Goal: Task Accomplishment & Management: Use online tool/utility

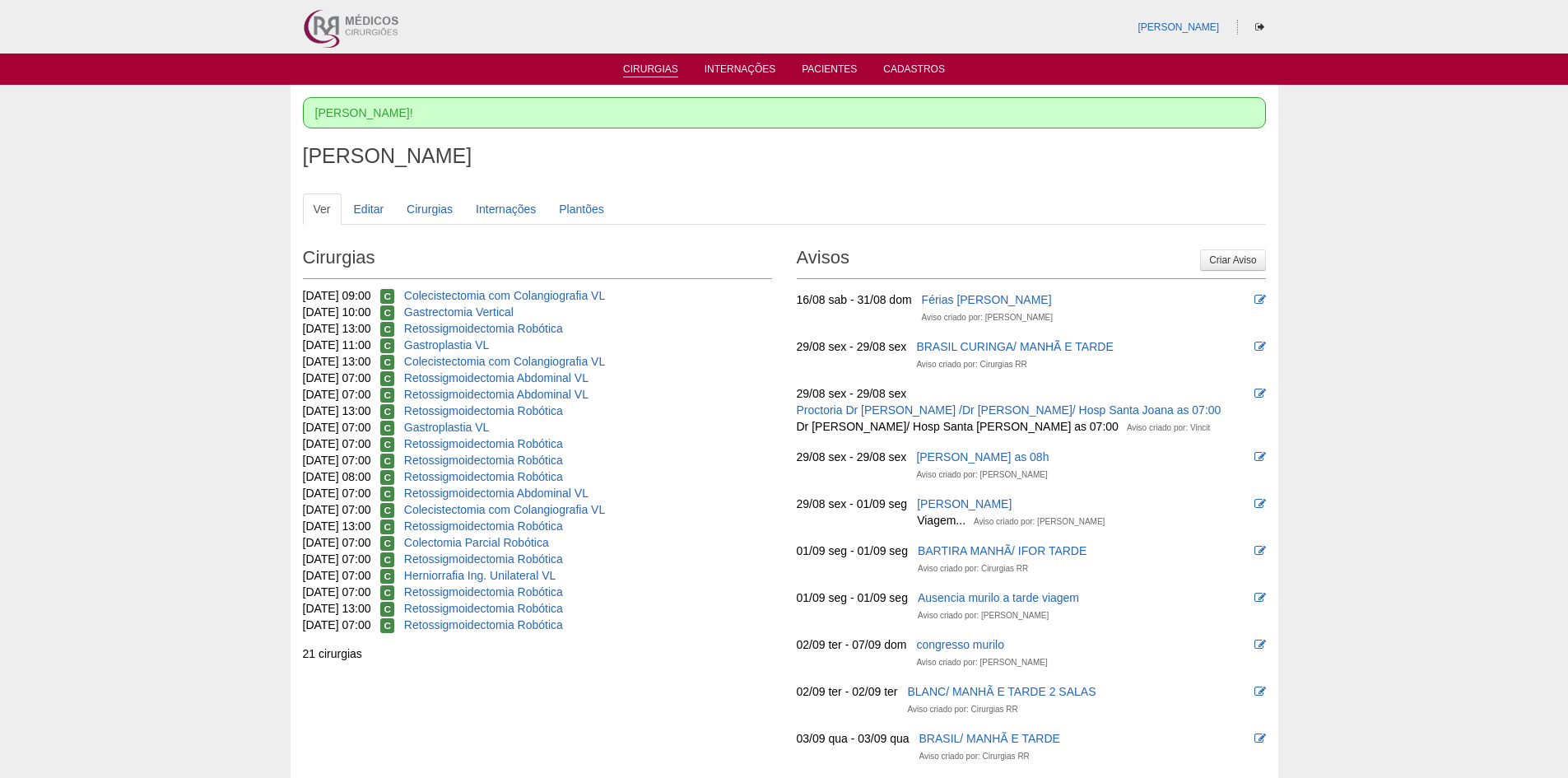
click at [653, 63] on link "Cirurgias" at bounding box center [650, 70] width 55 height 14
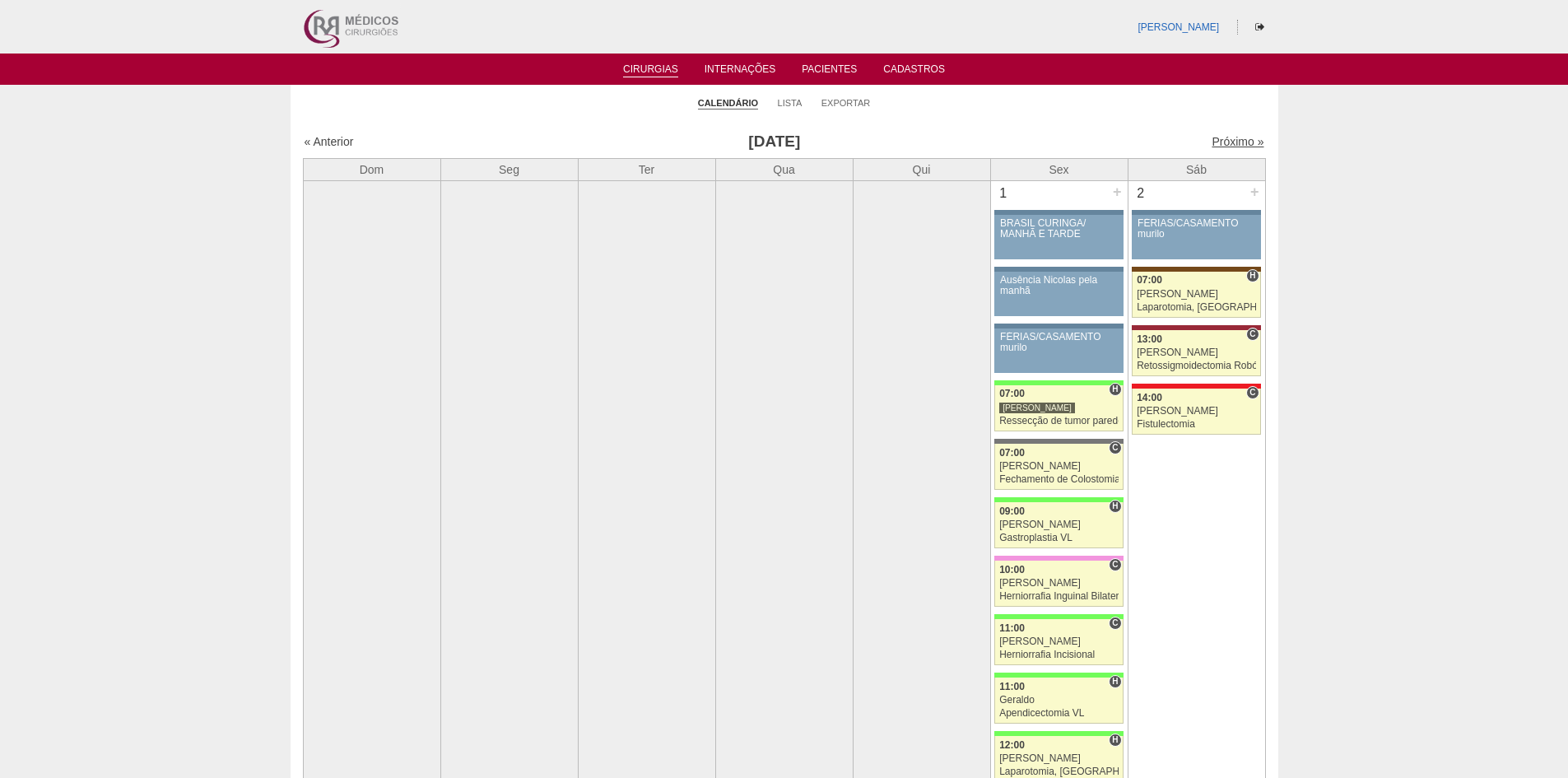
click at [1219, 142] on link "Próximo »" at bounding box center [1237, 141] width 51 height 13
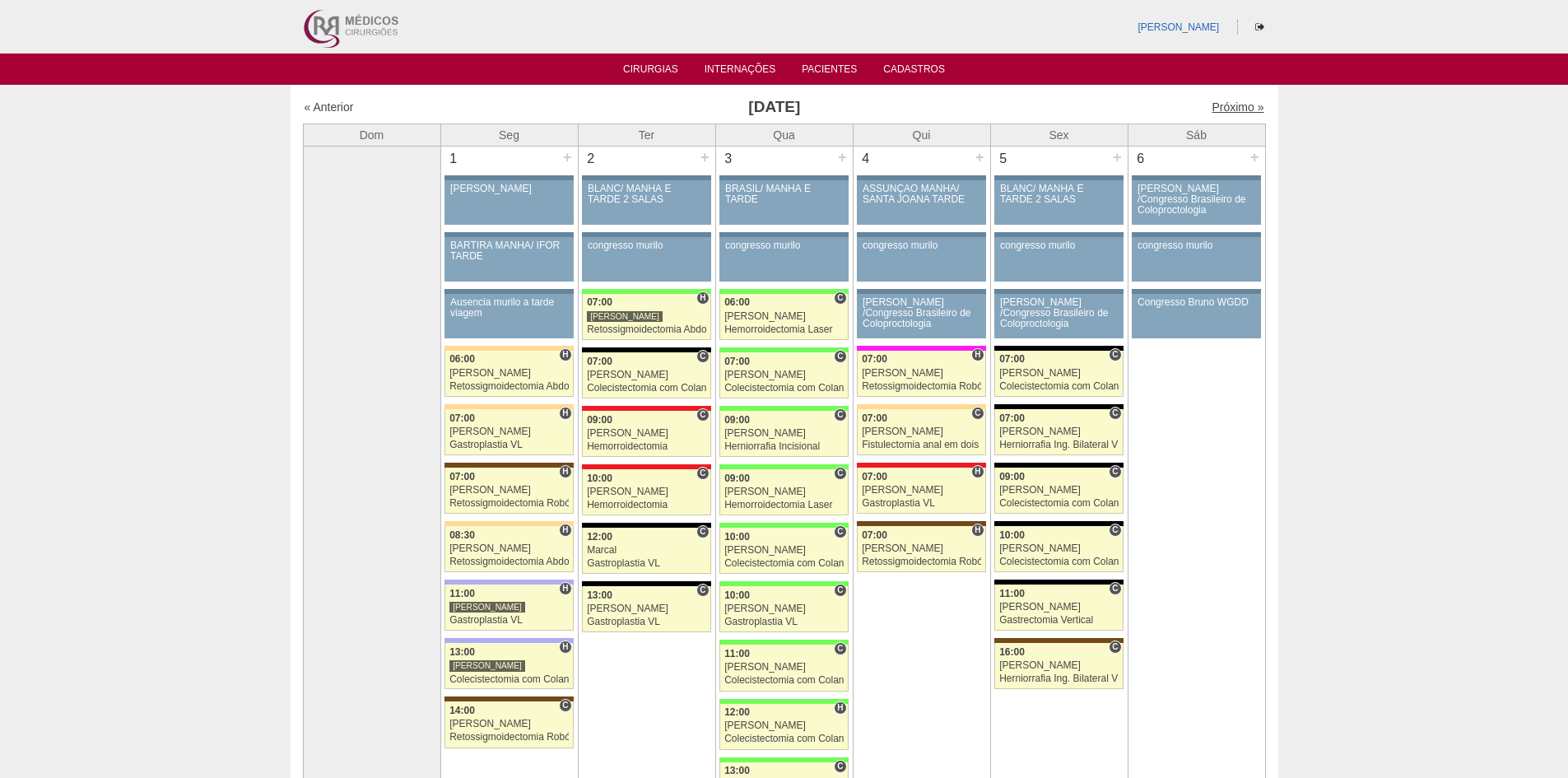
click at [1213, 107] on link "Próximo »" at bounding box center [1237, 106] width 51 height 13
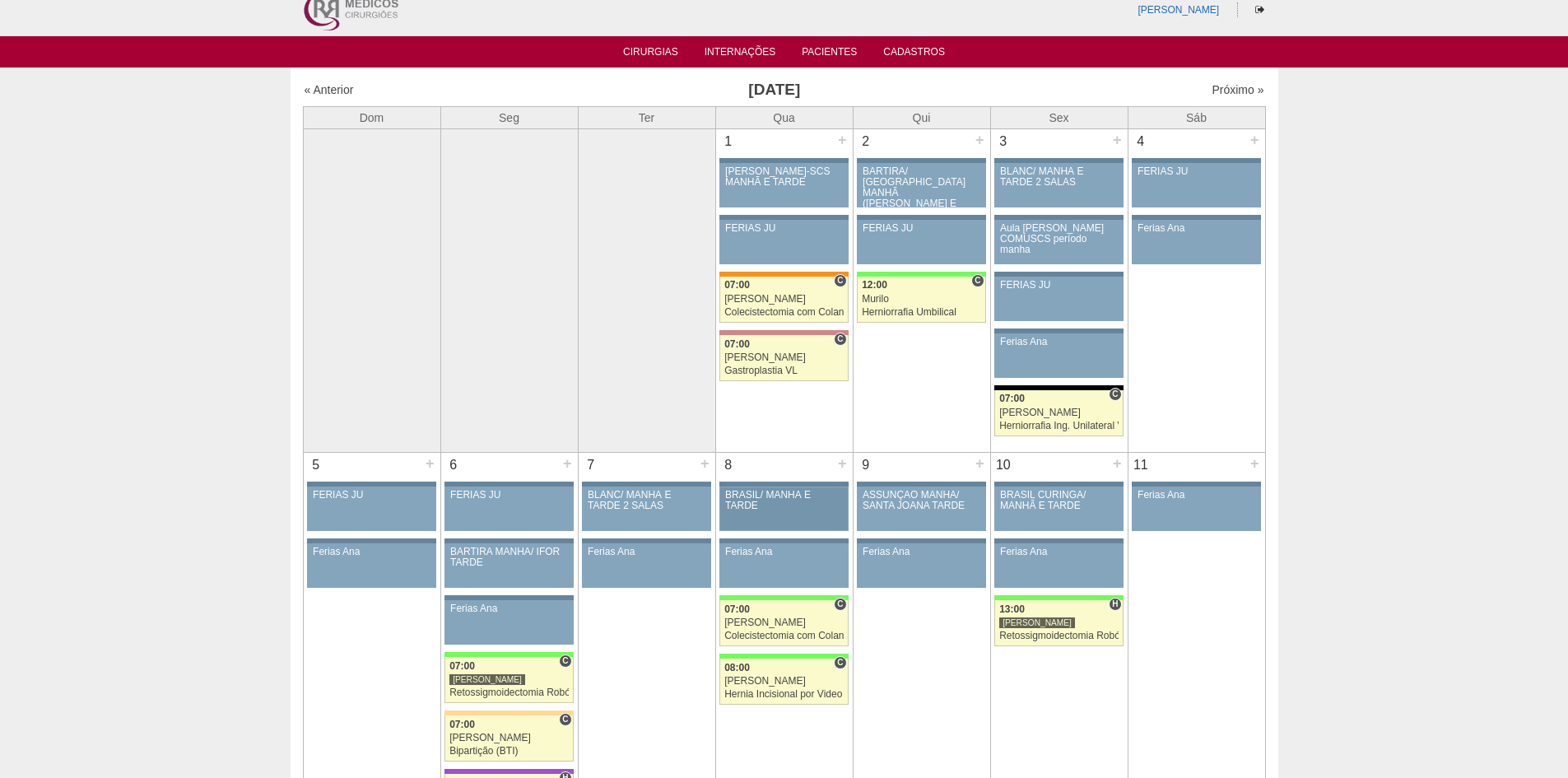
scroll to position [246, 0]
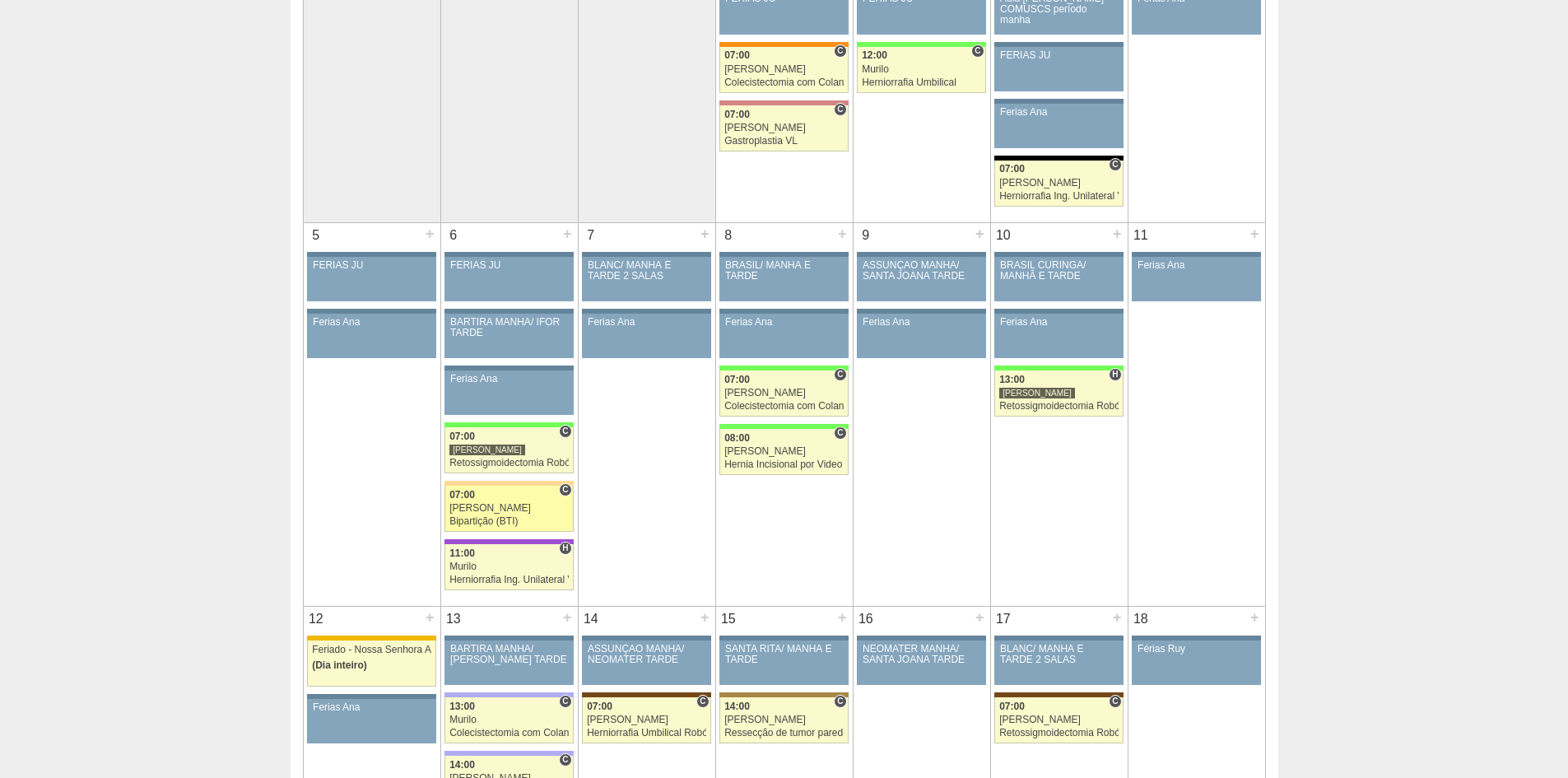
click at [510, 512] on div "[PERSON_NAME]" at bounding box center [509, 508] width 120 height 11
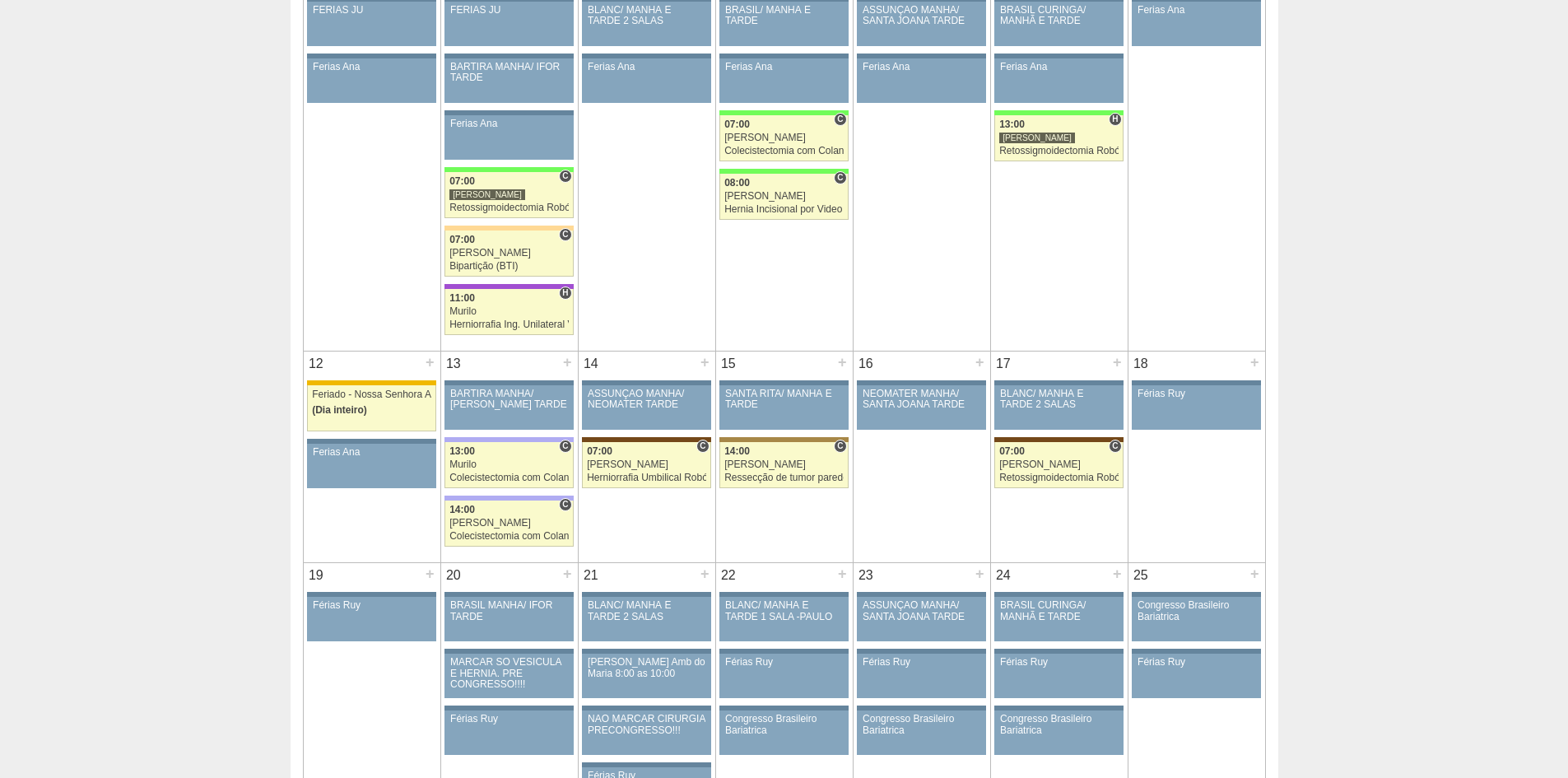
scroll to position [412, 0]
